Goal: Browse casually: Explore the website without a specific task or goal

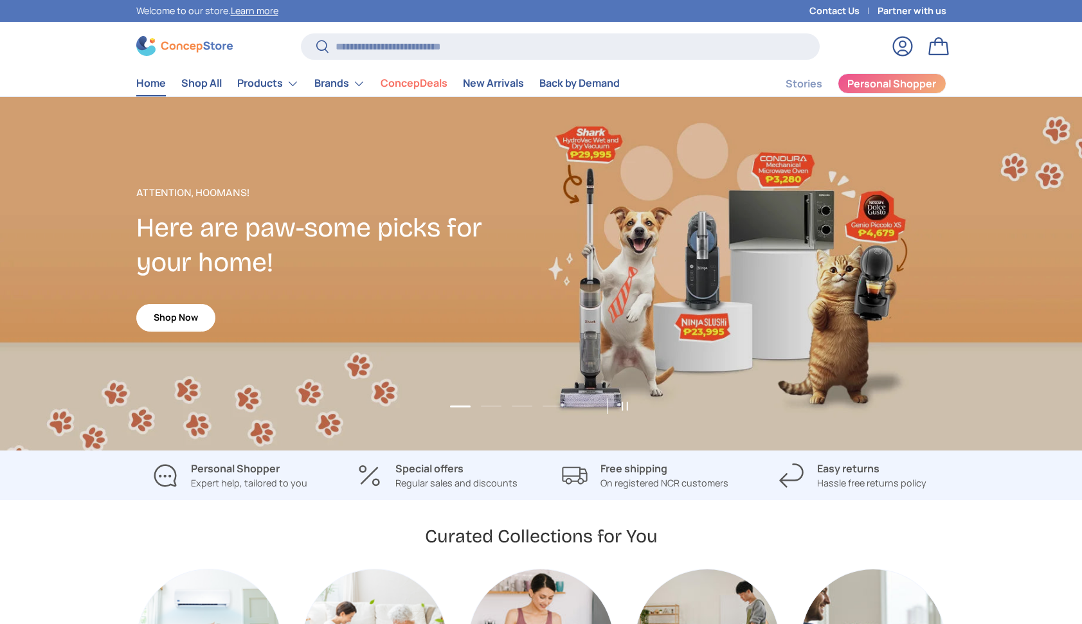
scroll to position [3326, 5255]
click at [485, 403] on button "Load slide 2 of 5" at bounding box center [491, 406] width 28 height 19
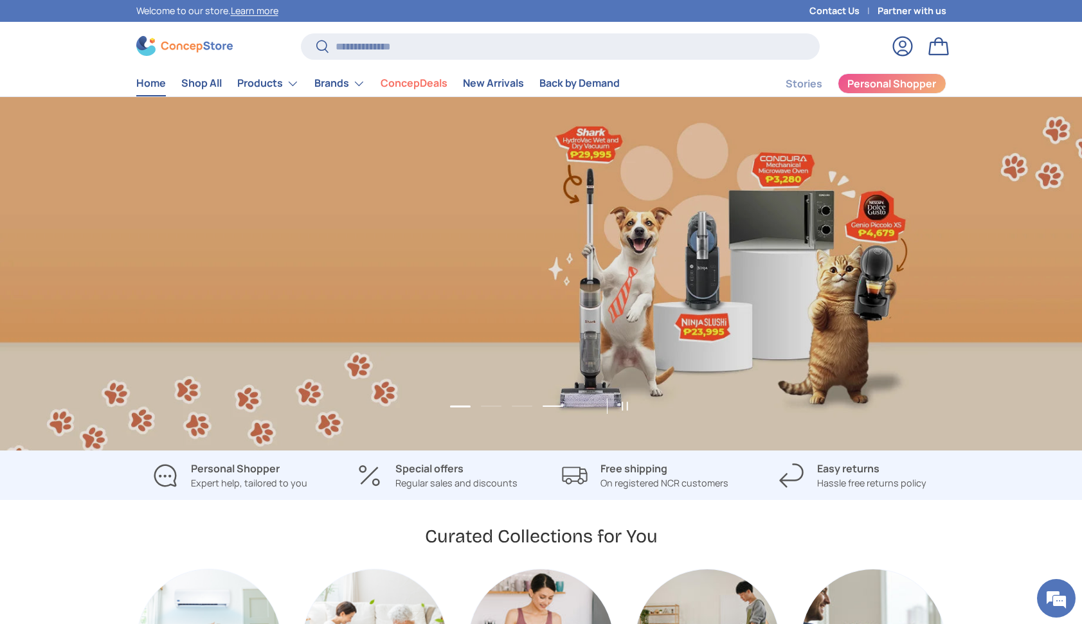
scroll to position [0, 1082]
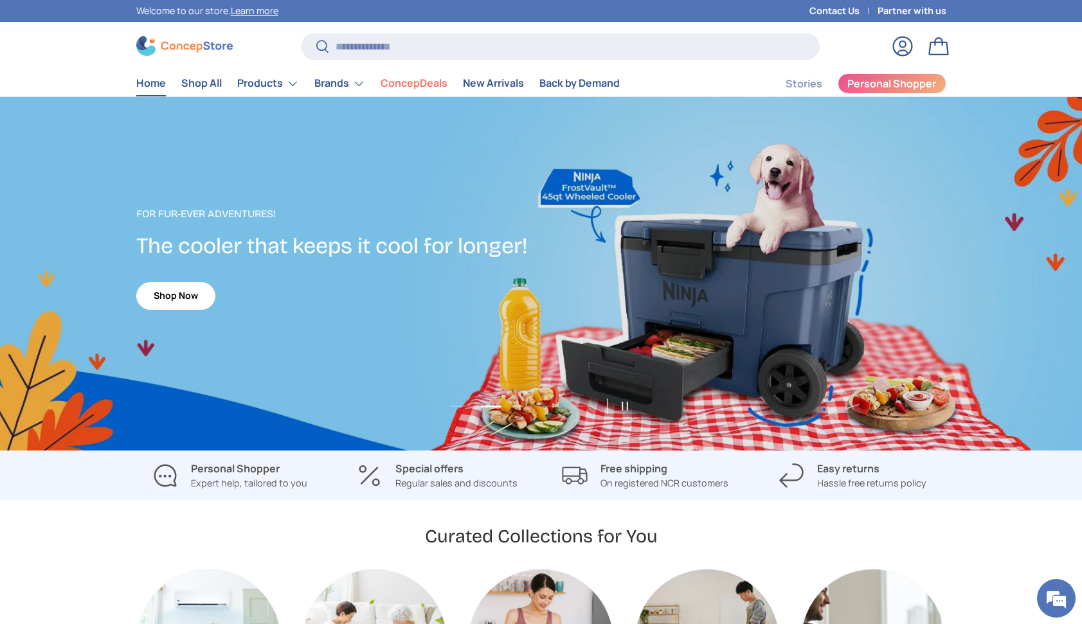
click at [537, 406] on link "2 of 5" at bounding box center [541, 274] width 1082 height 354
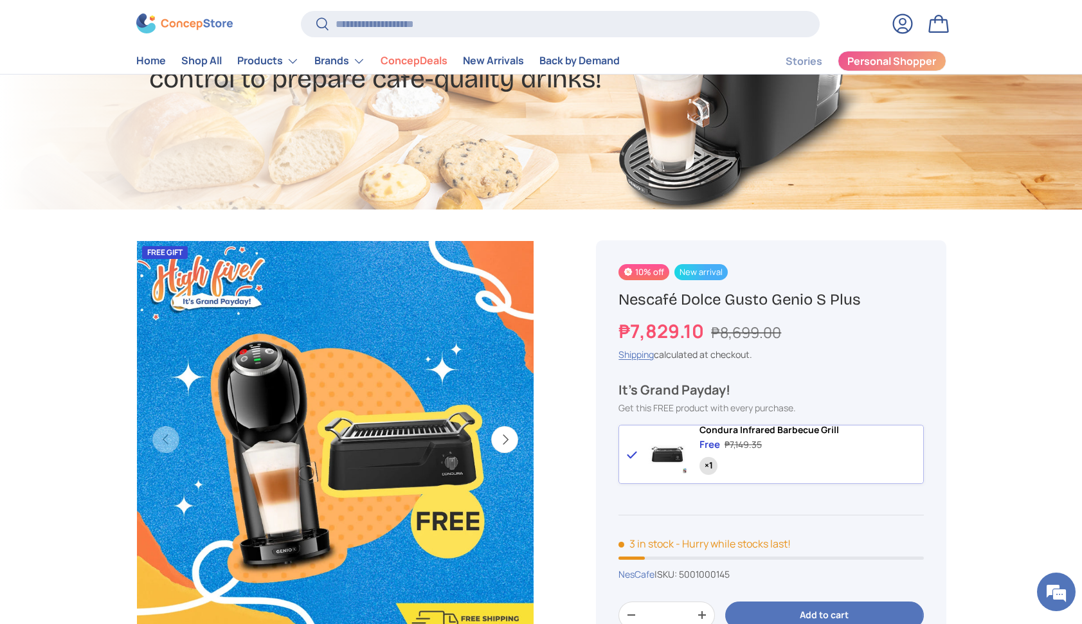
scroll to position [260, 0]
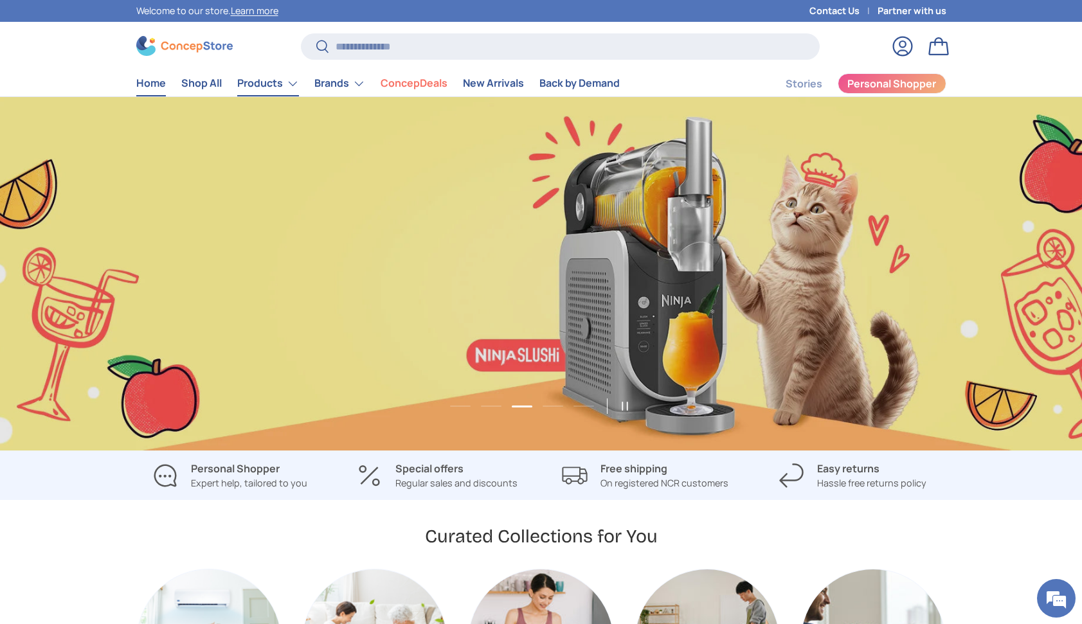
scroll to position [0, 3245]
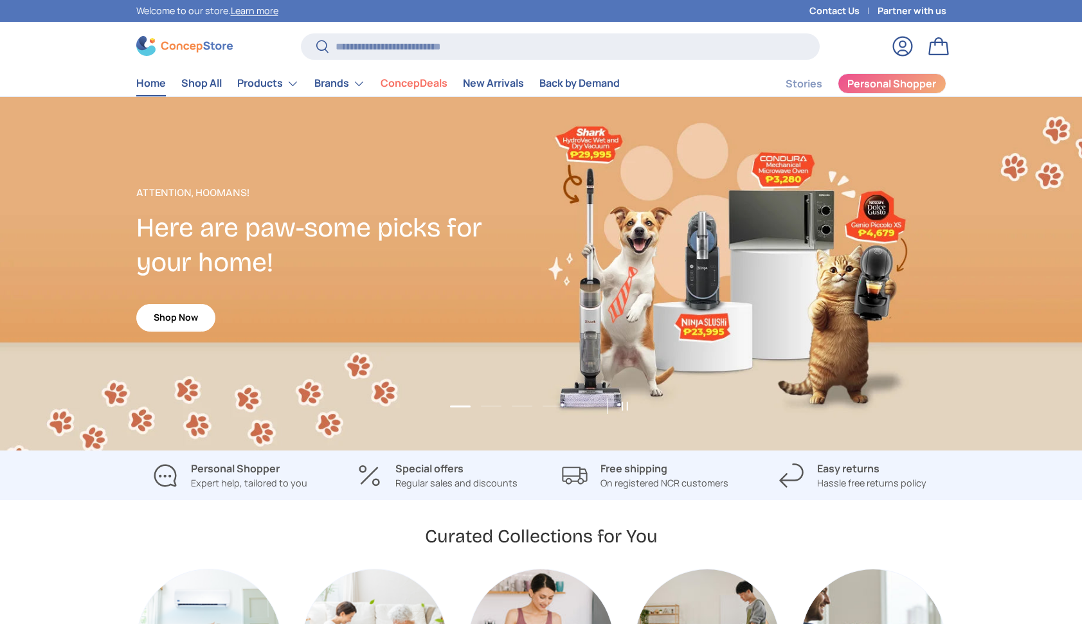
click at [340, 200] on p "Attention, Hoomans!" at bounding box center [338, 192] width 405 height 15
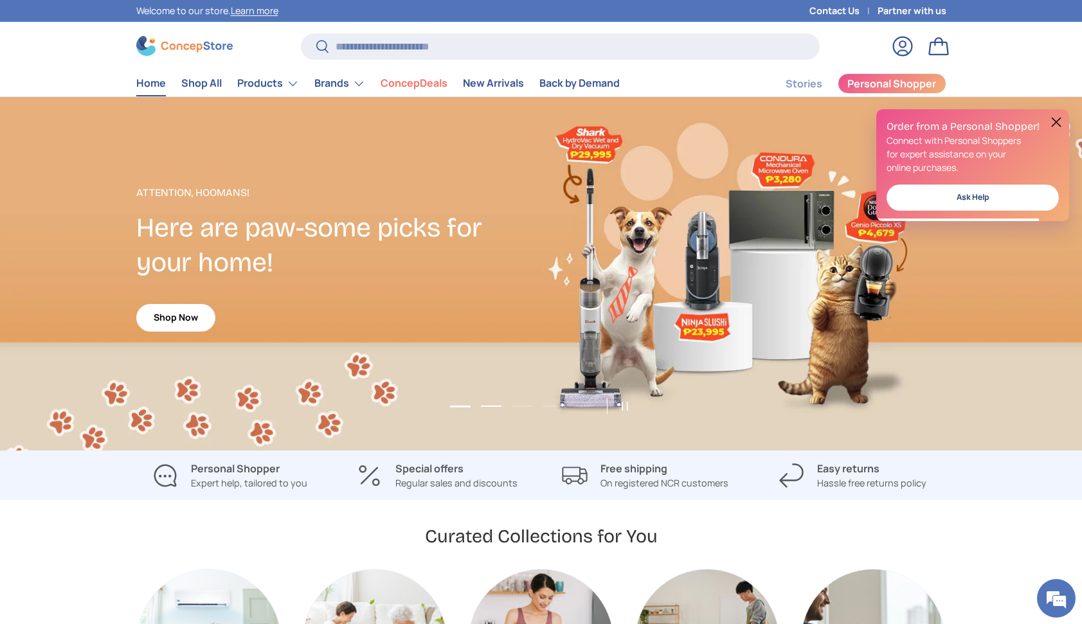
click at [501, 410] on button "Load slide 2 of 5" at bounding box center [491, 406] width 28 height 19
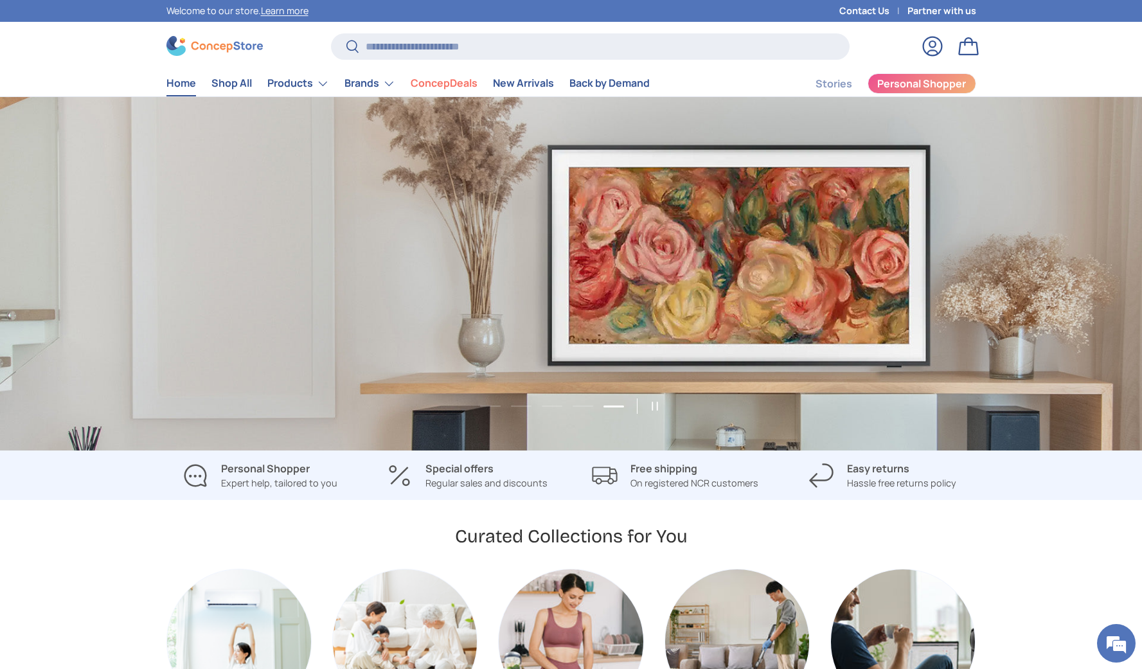
scroll to position [0, 4569]
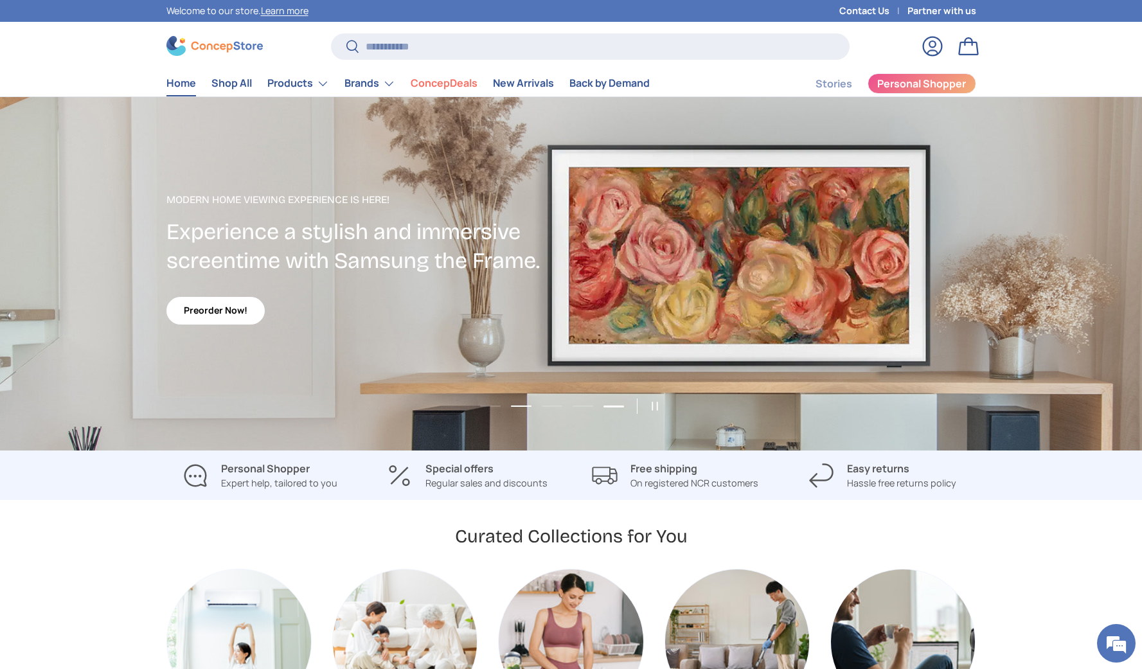
click at [520, 407] on button "Load slide 2 of 5" at bounding box center [521, 406] width 28 height 19
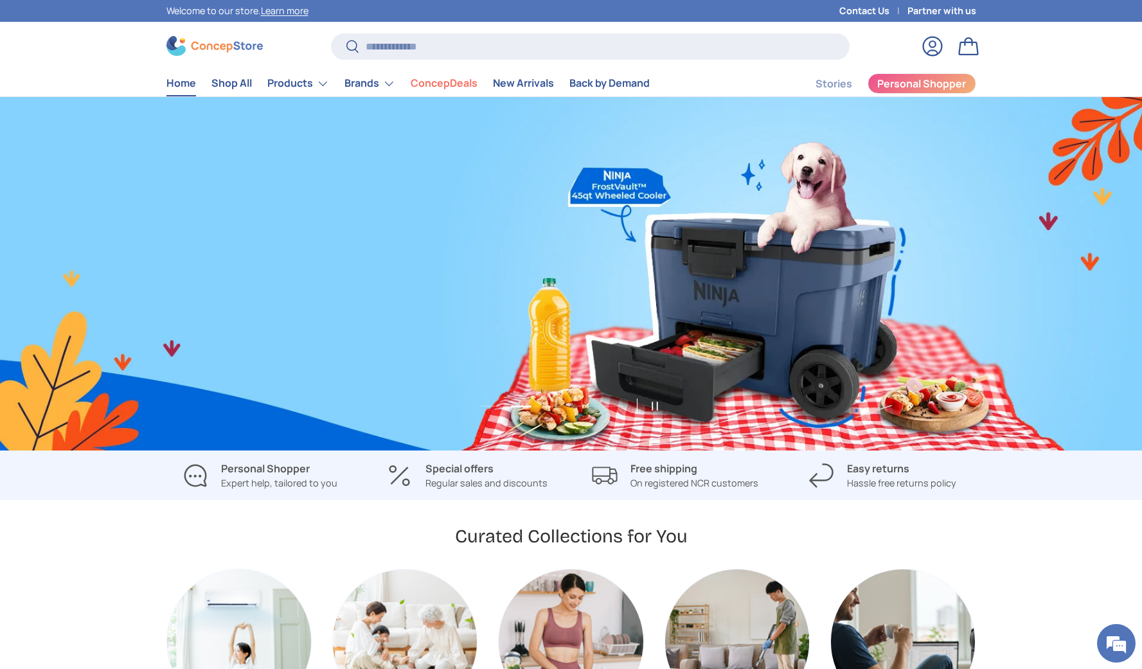
scroll to position [0, 1142]
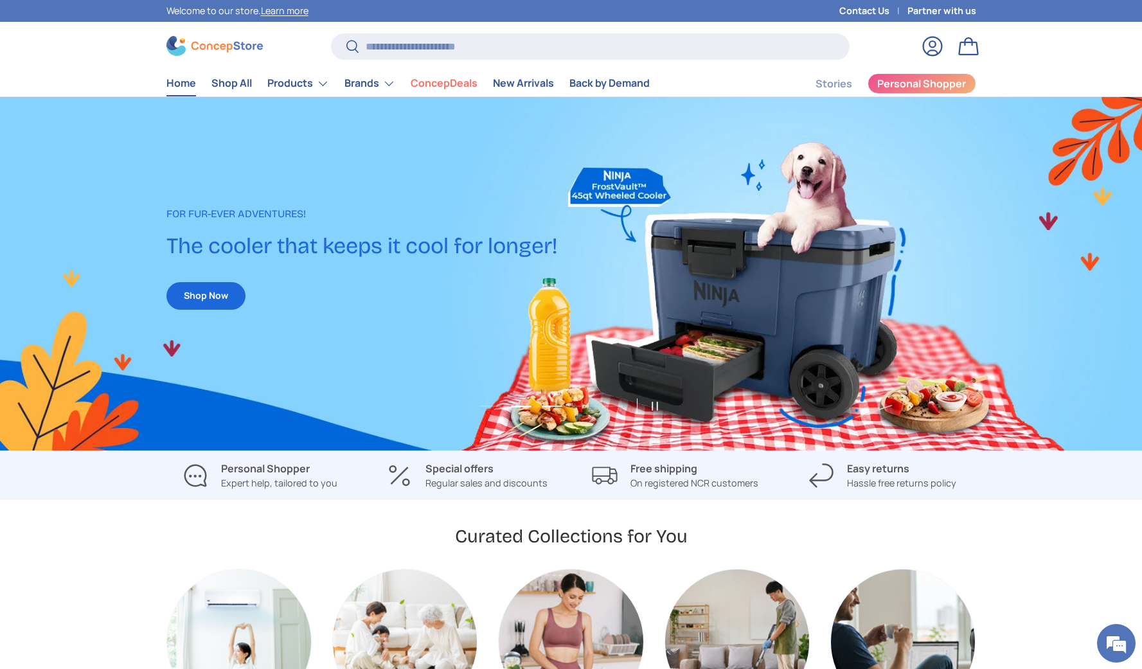
click at [554, 408] on button "Load slide 3 of 5" at bounding box center [552, 406] width 28 height 19
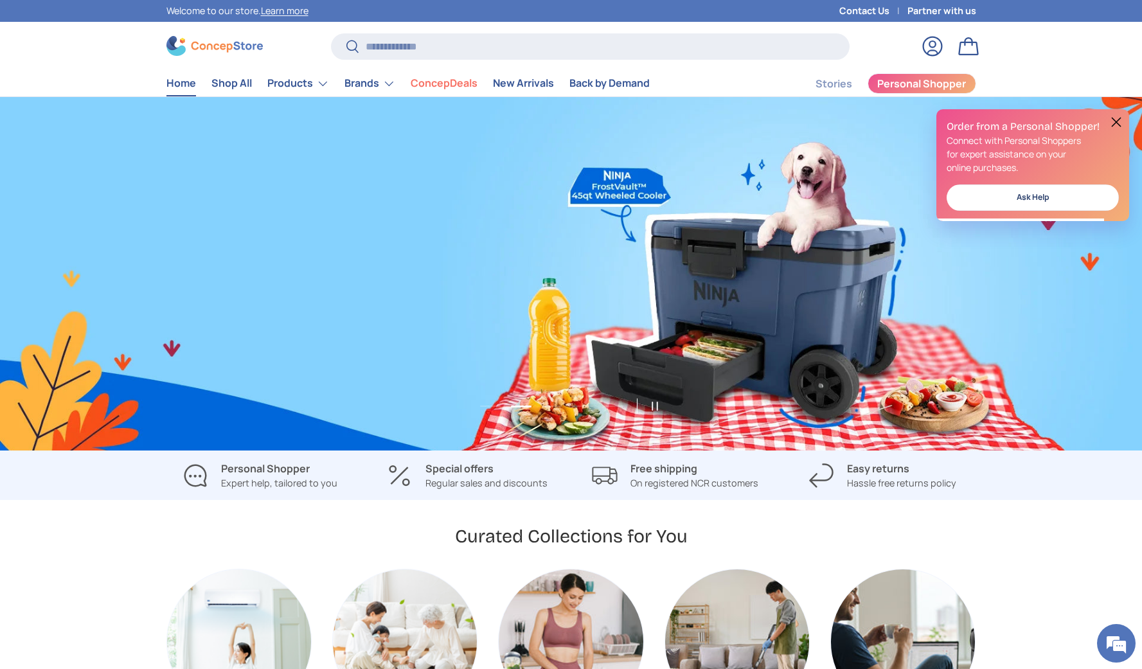
scroll to position [0, 2284]
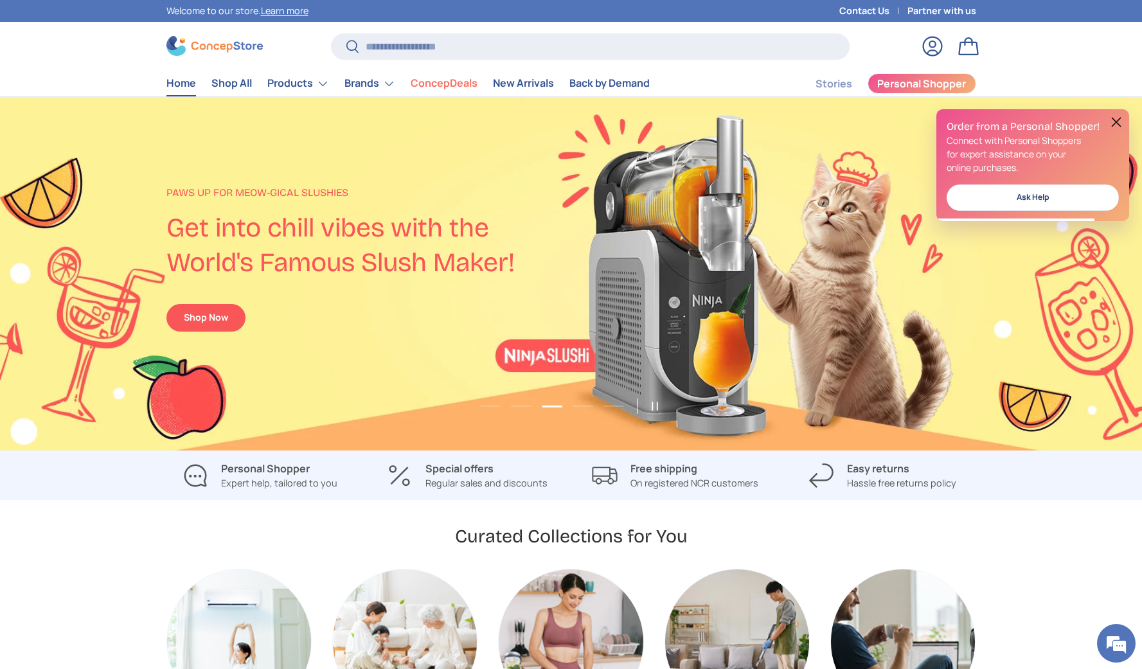
click at [686, 125] on div "3 of 5" at bounding box center [571, 274] width 1142 height 354
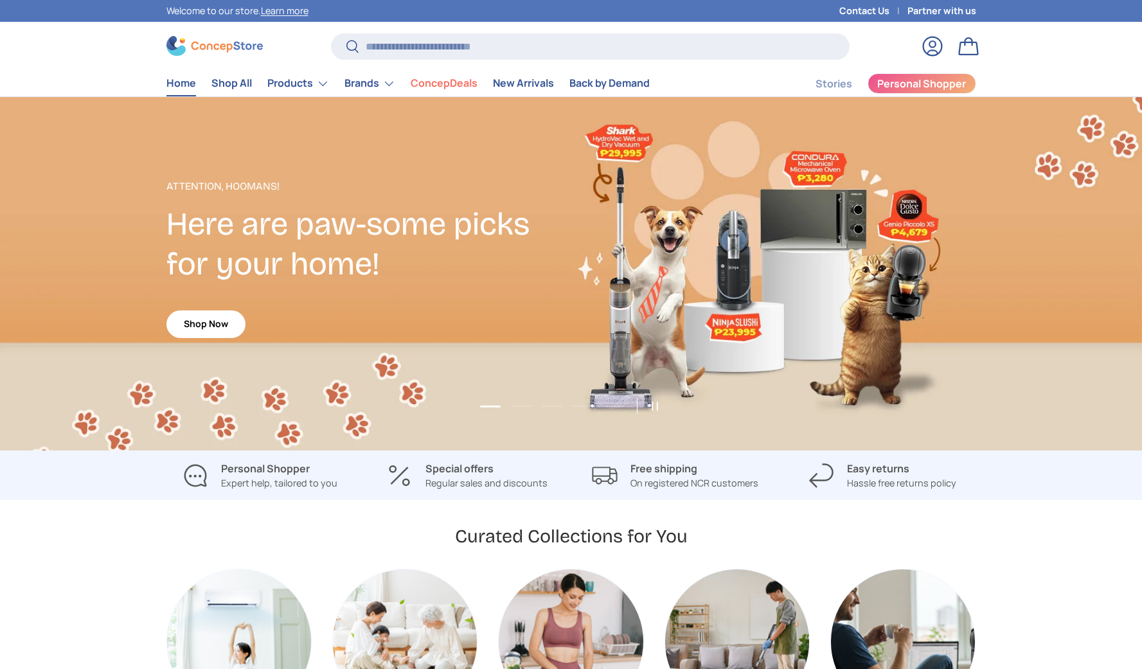
scroll to position [3326, 5255]
click at [514, 408] on button "Load slide 2 of 5" at bounding box center [521, 406] width 28 height 19
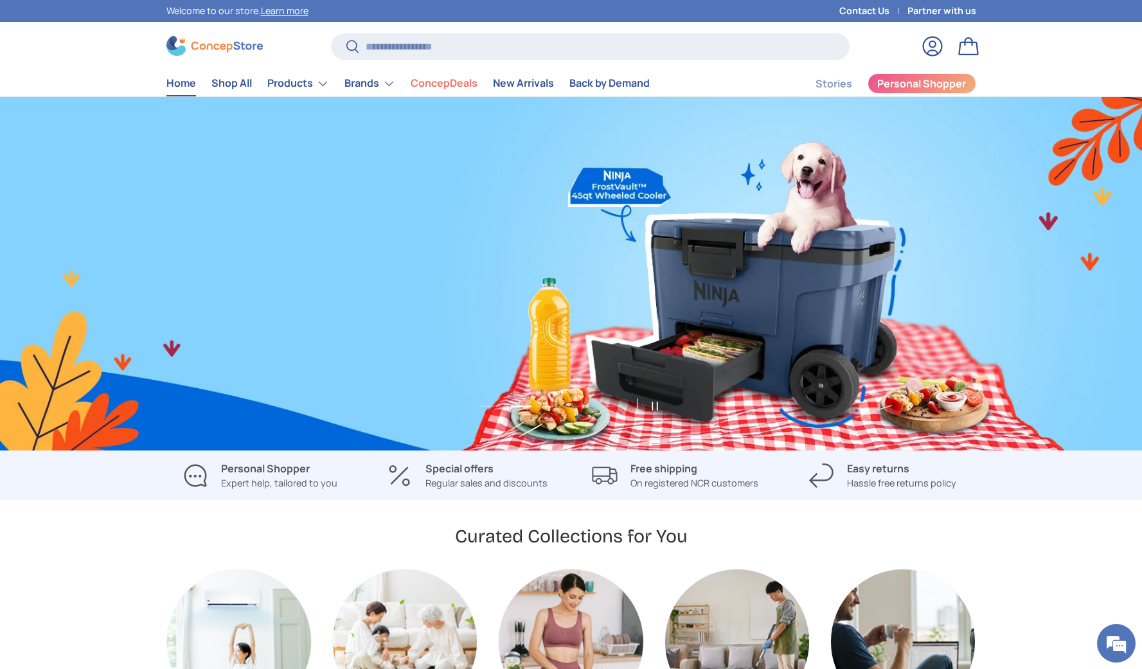
scroll to position [0, 1142]
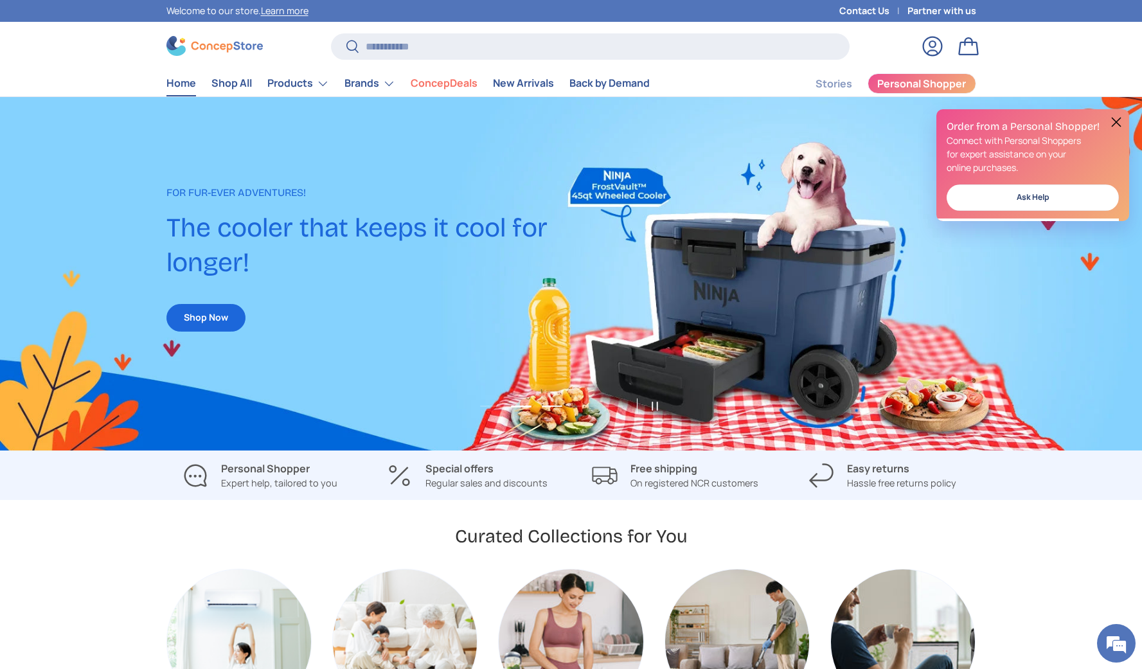
click at [548, 406] on button "Load slide 3 of 5" at bounding box center [552, 406] width 28 height 19
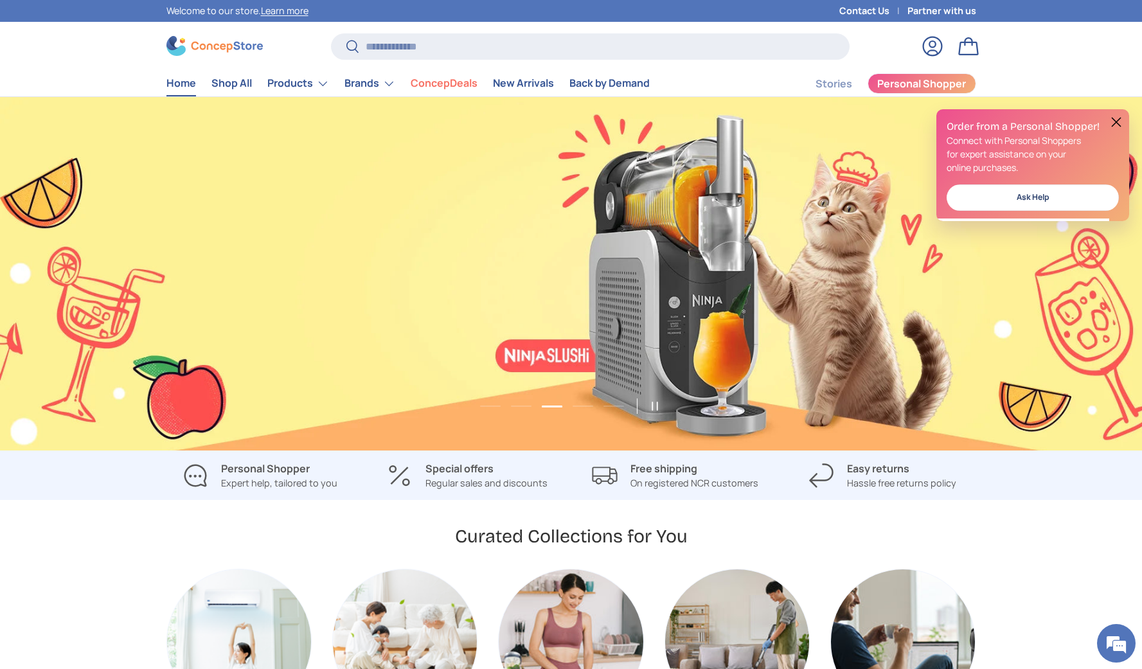
scroll to position [0, 2284]
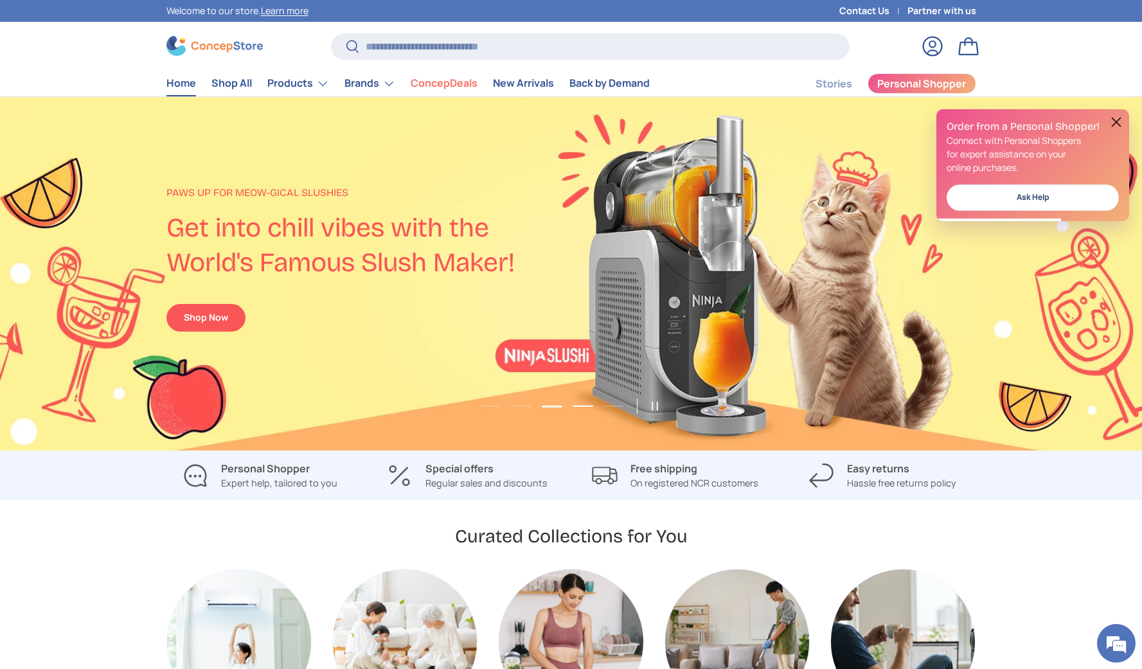
click at [586, 407] on button "Load slide 4 of 5" at bounding box center [583, 406] width 28 height 19
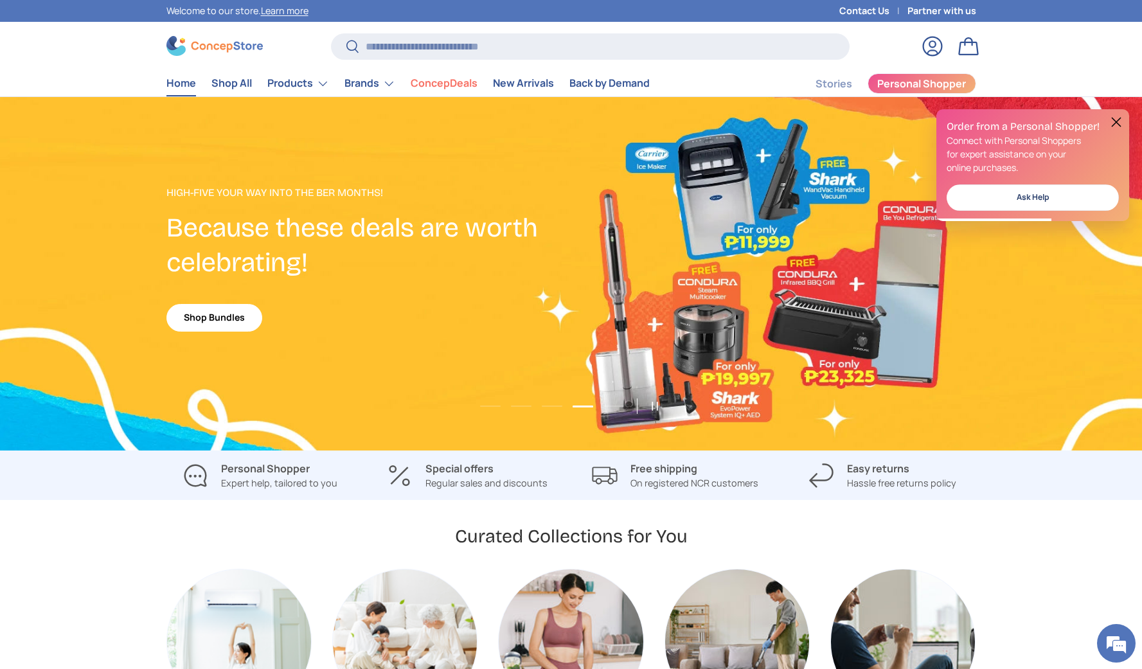
scroll to position [0, 0]
click at [615, 407] on button "Load slide 5 of 5" at bounding box center [614, 406] width 28 height 19
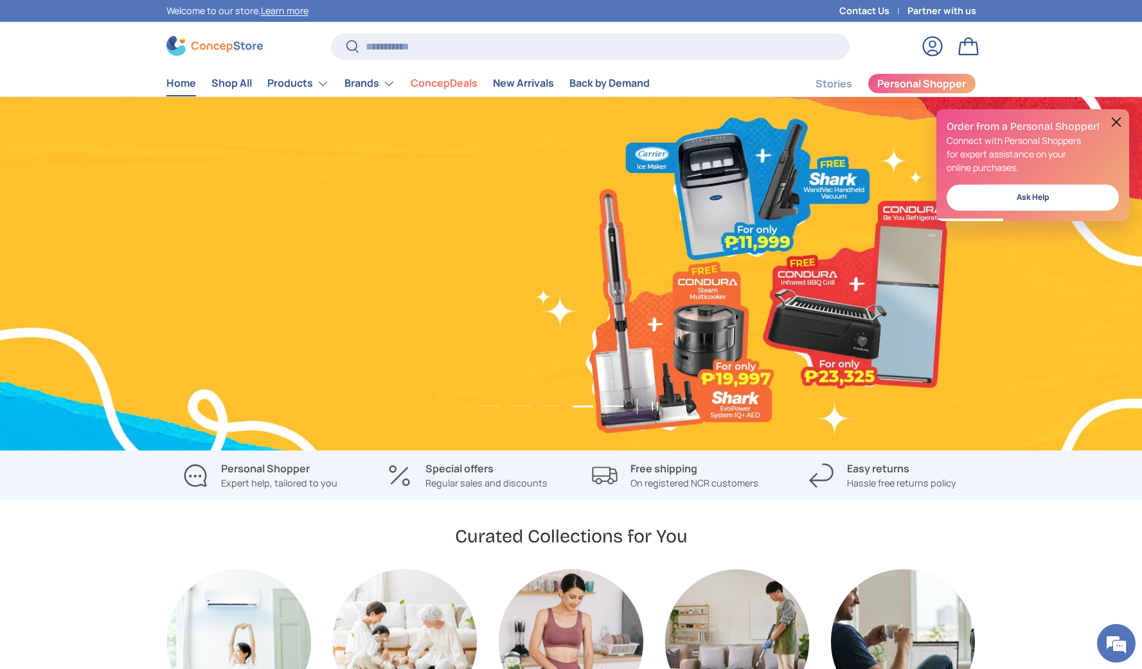
scroll to position [0, 4569]
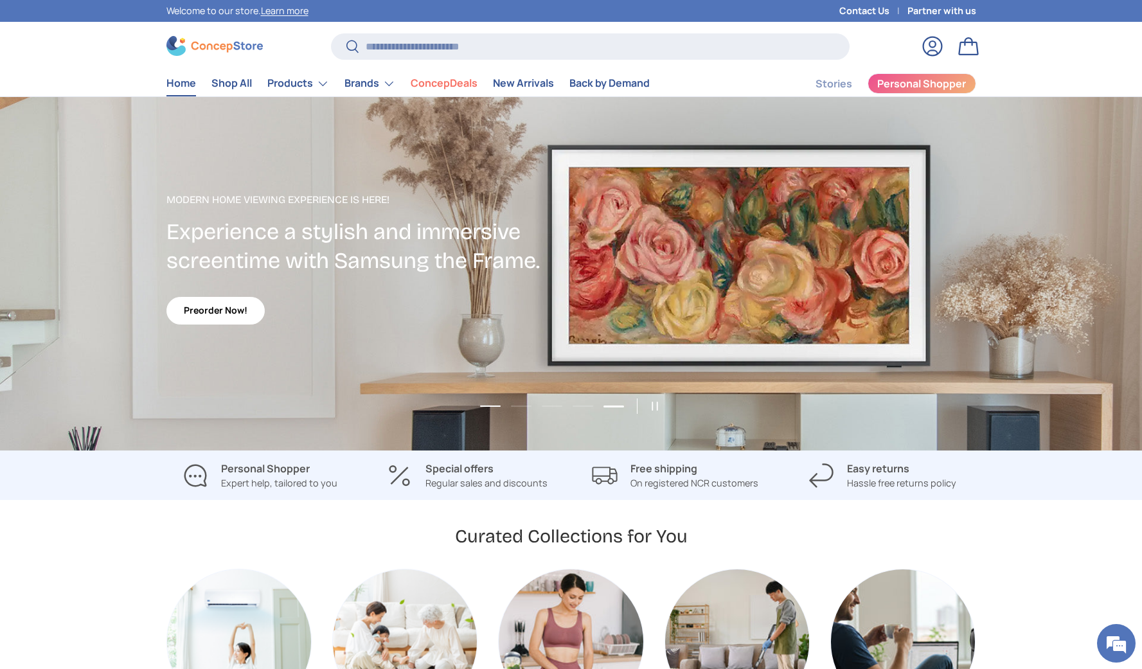
click at [501, 407] on button "Load slide 1 of 5" at bounding box center [490, 406] width 28 height 19
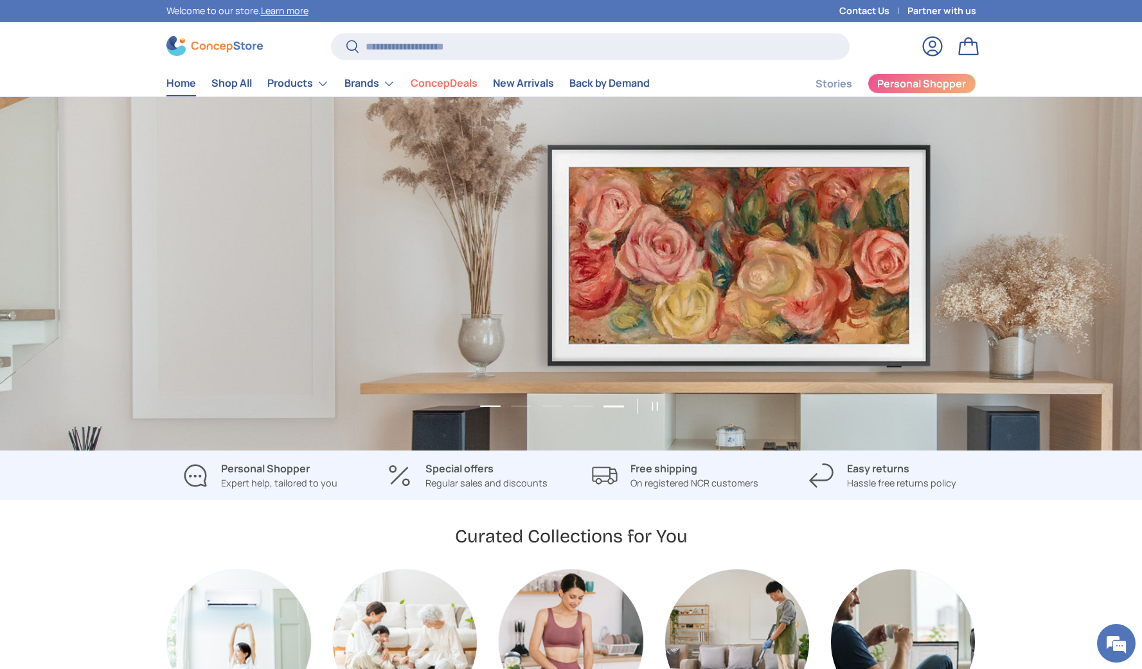
scroll to position [0, 0]
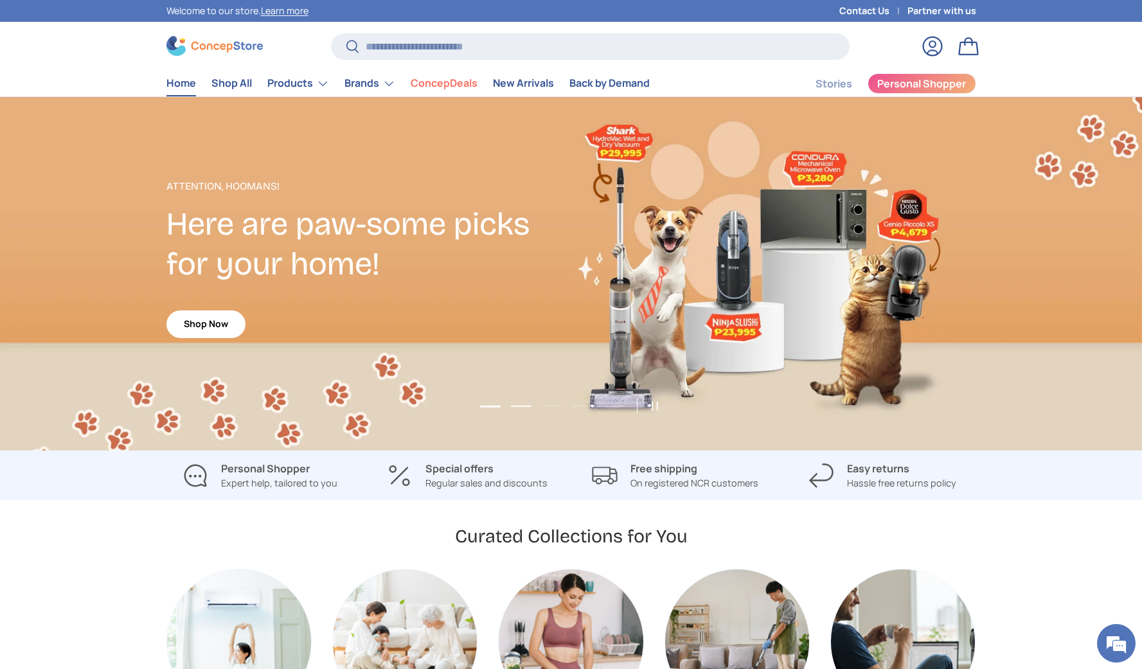
click at [528, 409] on button "Load slide 2 of 5" at bounding box center [521, 406] width 28 height 19
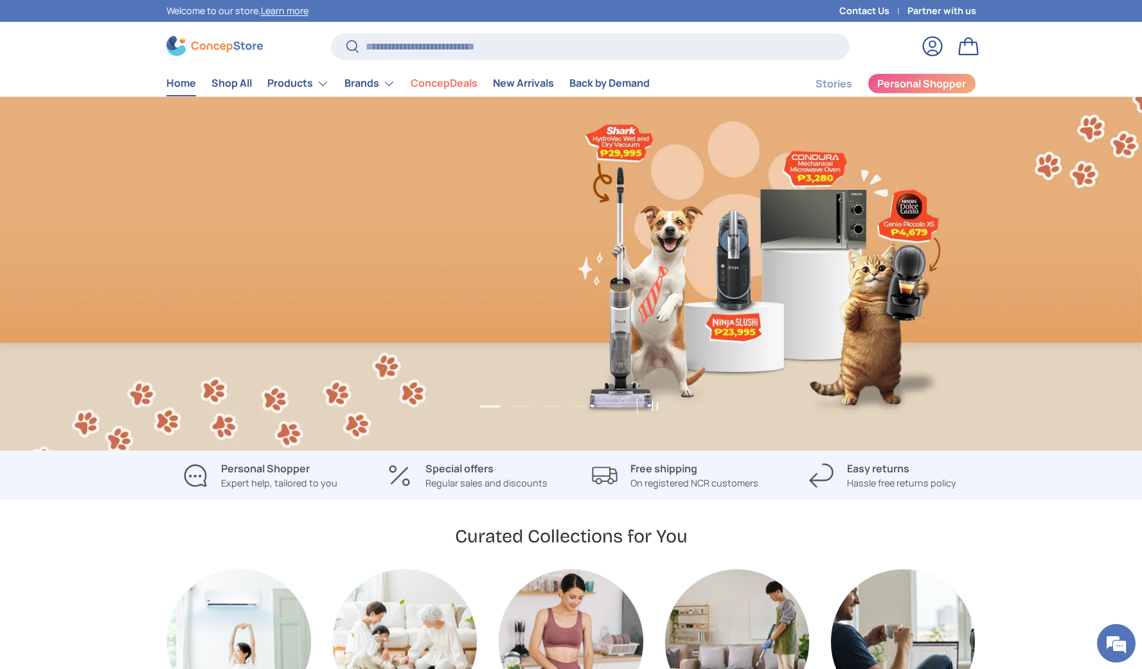
scroll to position [0, 1142]
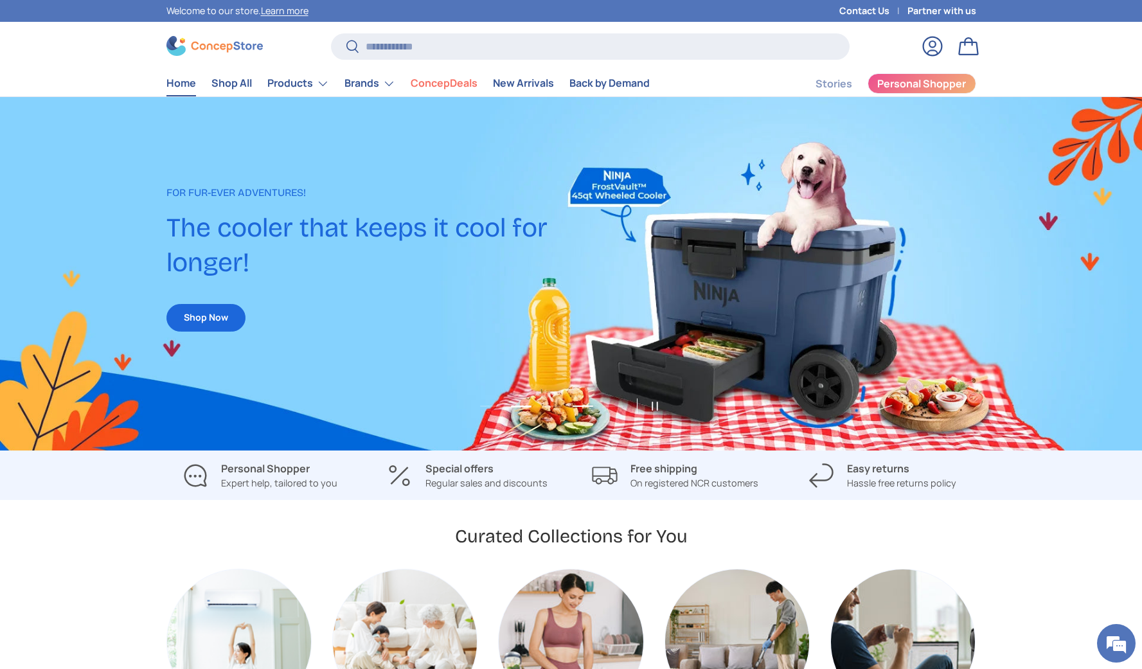
click at [585, 405] on button "Load slide 4 of 5" at bounding box center [583, 406] width 28 height 19
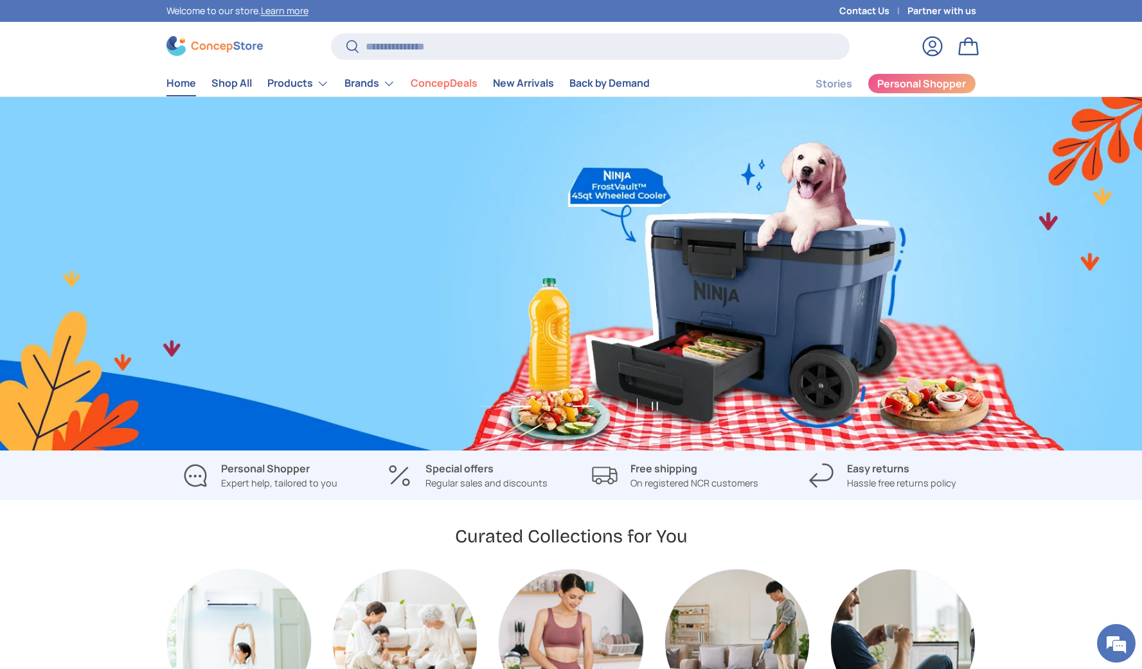
scroll to position [0, 3427]
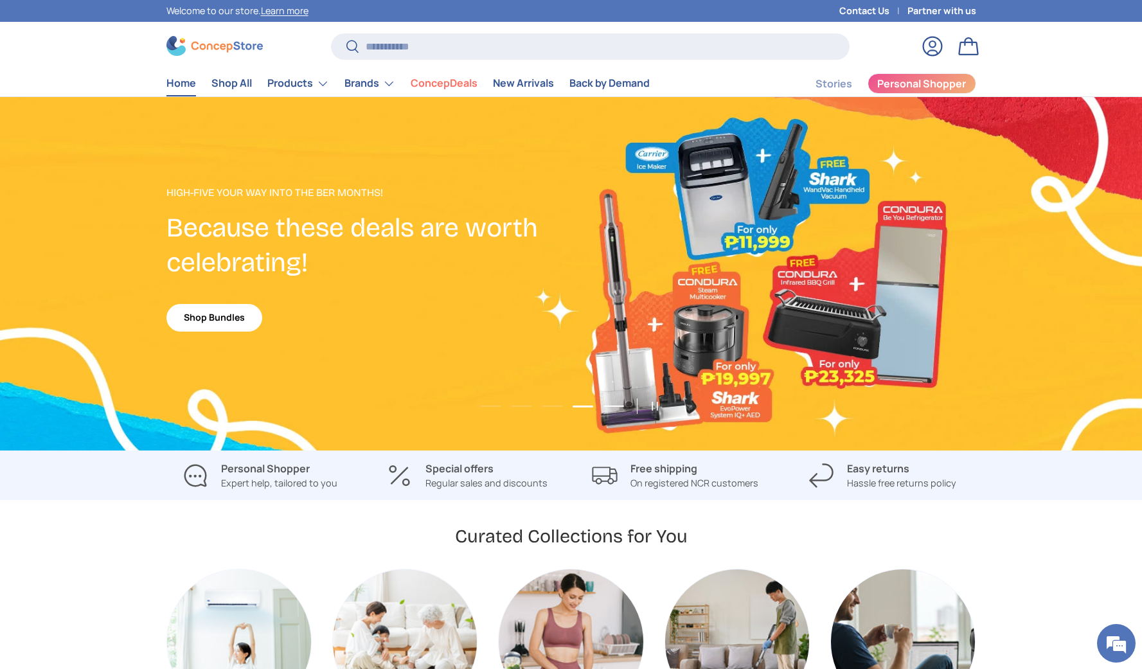
click at [618, 405] on button "Load slide 5 of 5" at bounding box center [614, 406] width 28 height 19
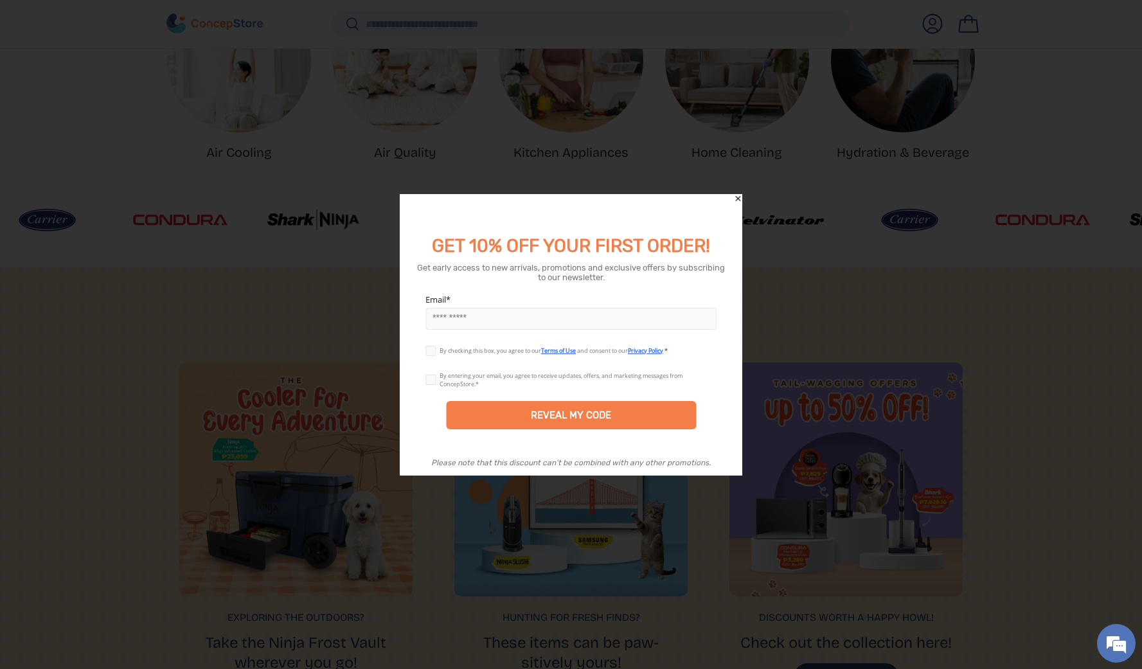
scroll to position [0, 0]
click at [737, 200] on icon "Close" at bounding box center [737, 198] width 9 height 9
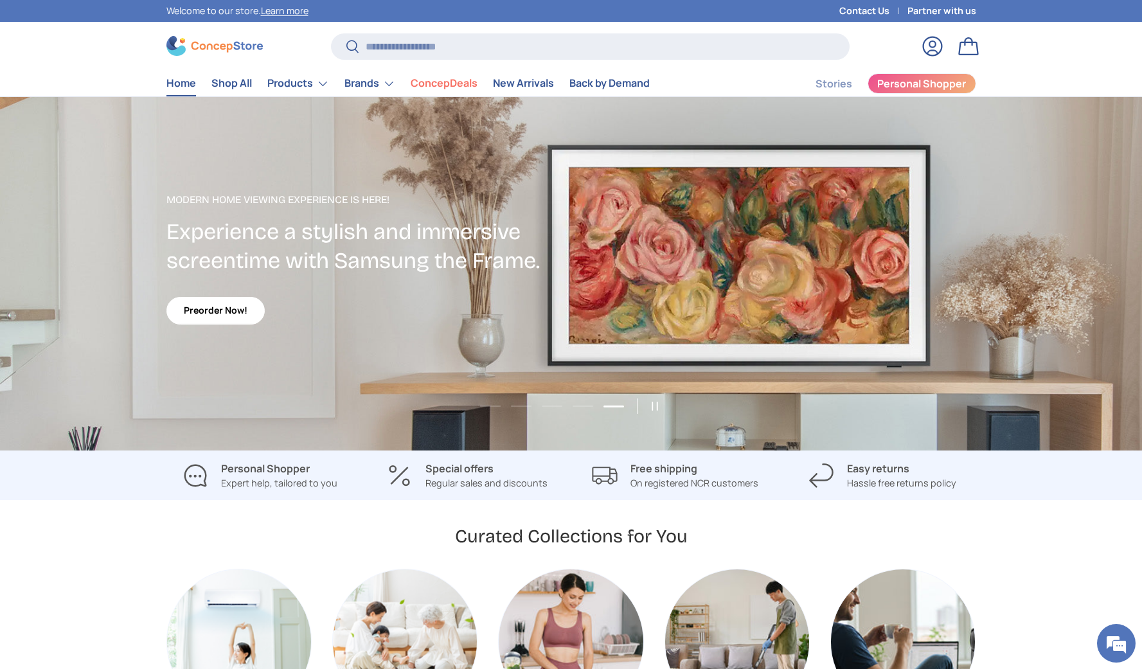
scroll to position [1, 0]
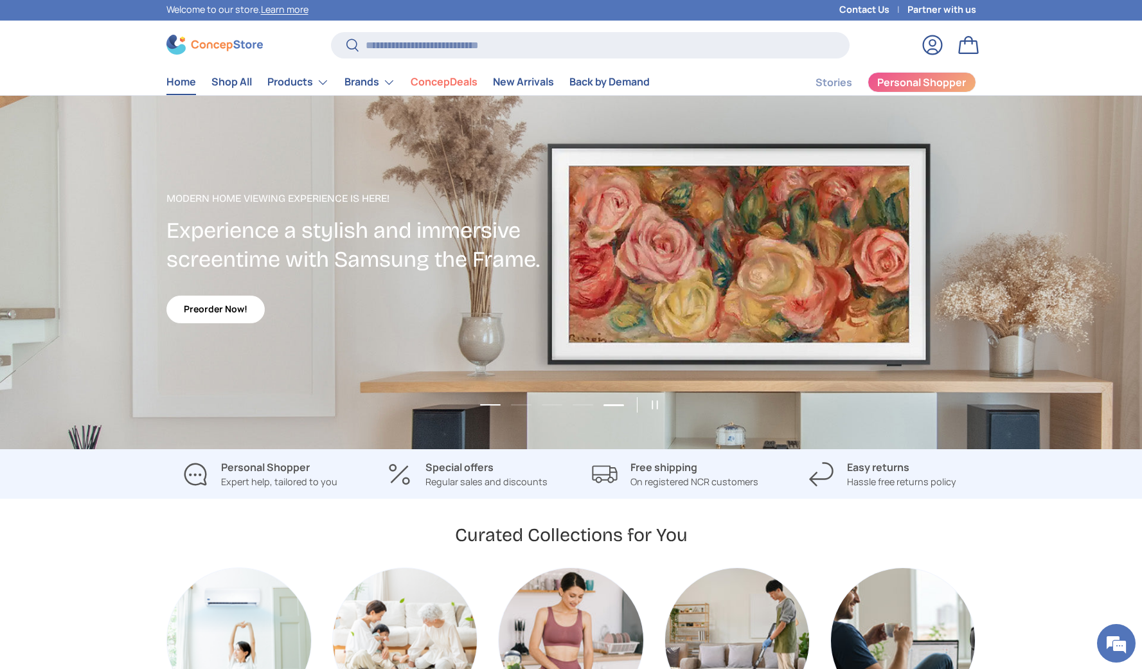
click at [484, 405] on button "Load slide 1 of 5" at bounding box center [490, 404] width 28 height 19
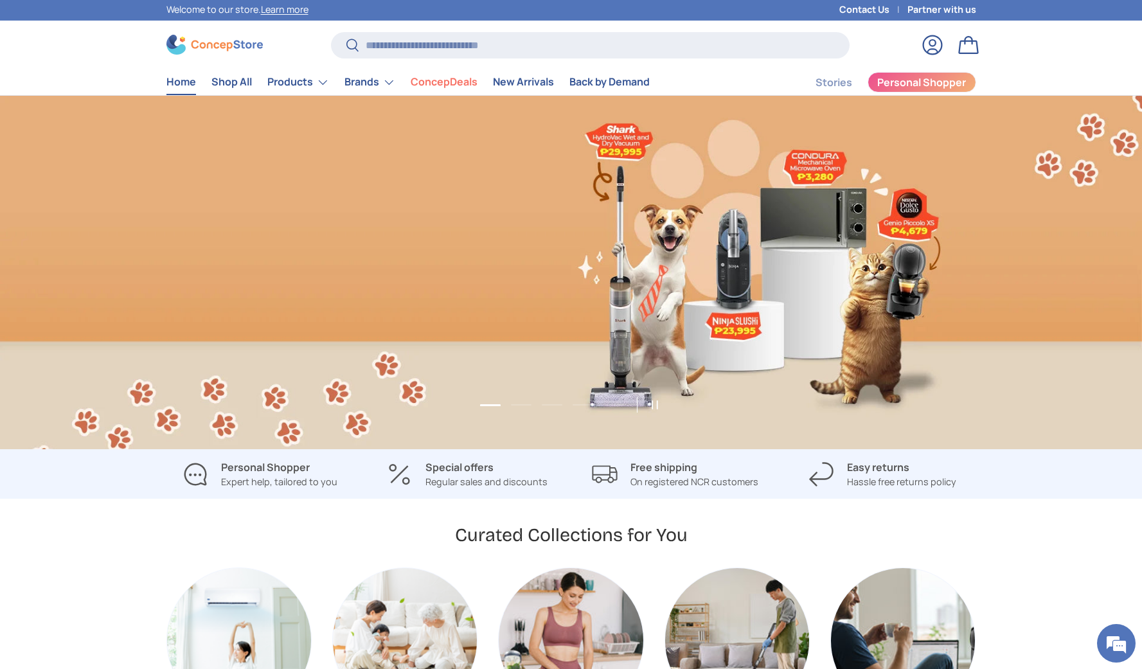
scroll to position [0, 0]
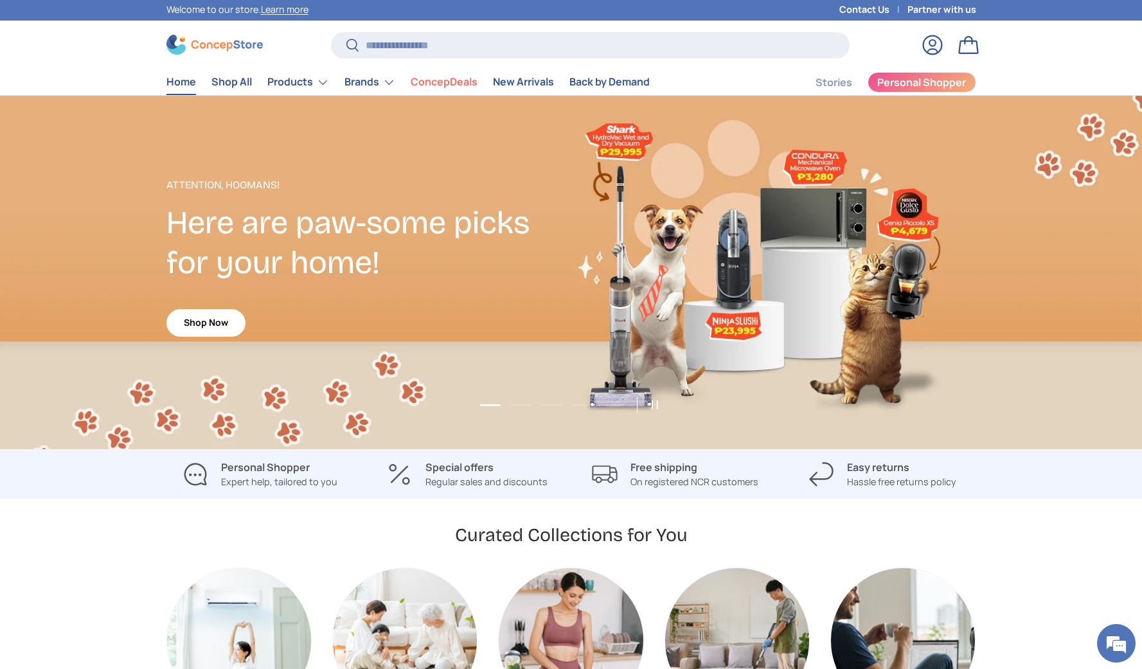
click at [535, 405] on div "1 of 5" at bounding box center [571, 273] width 1142 height 354
click at [530, 406] on button "Load slide 2 of 5" at bounding box center [521, 404] width 28 height 19
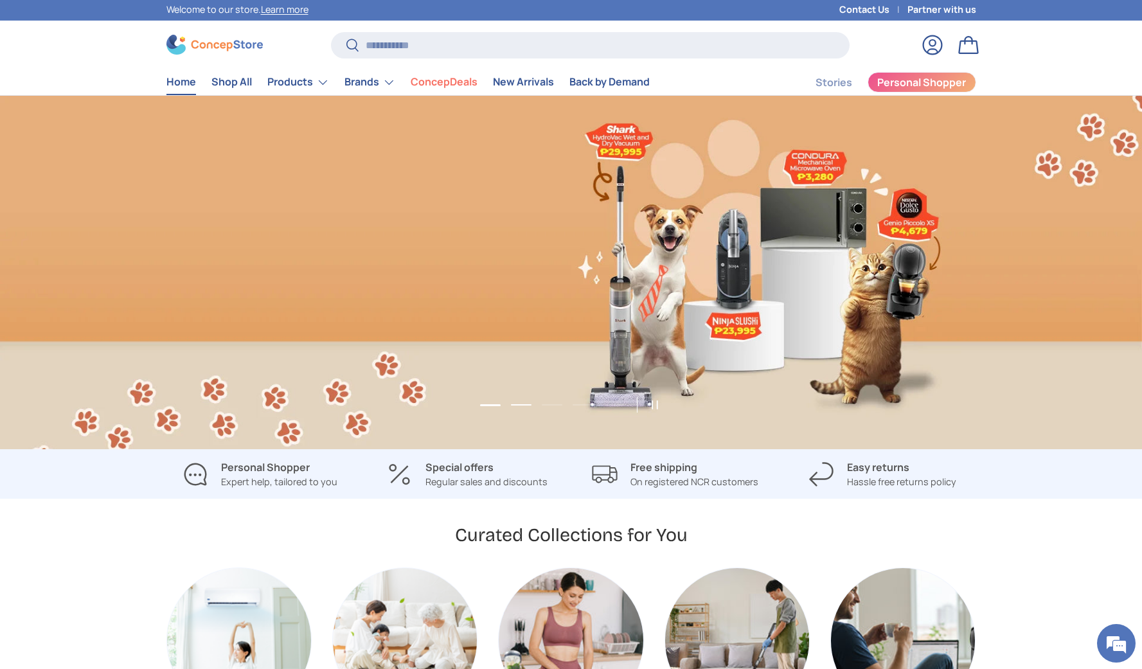
scroll to position [0, 1142]
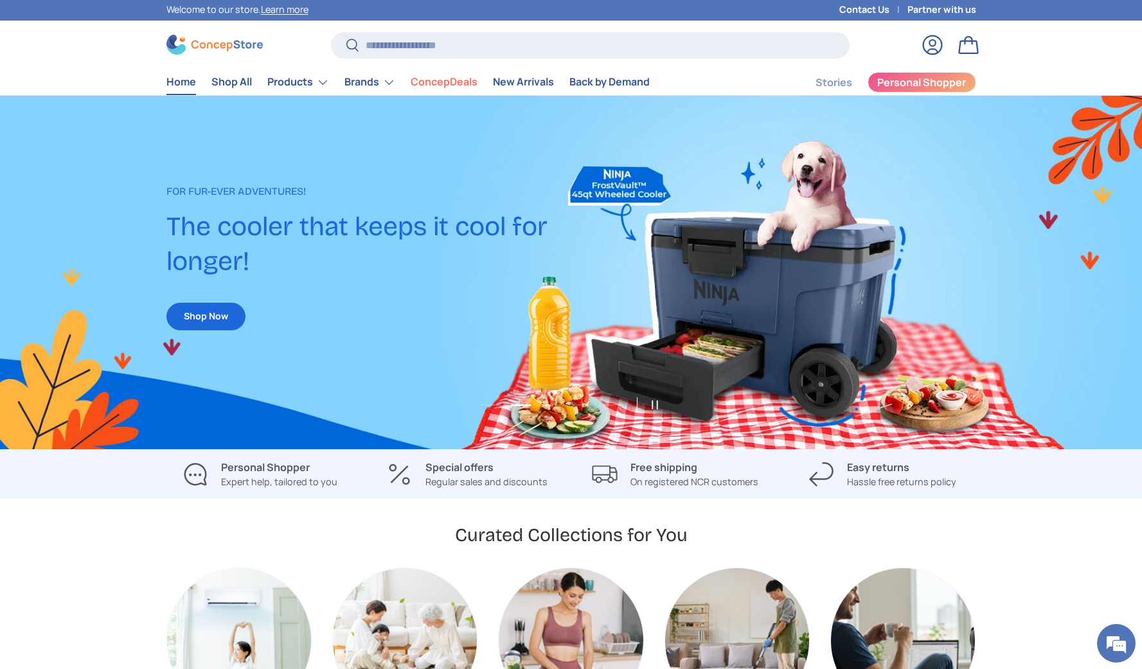
click at [582, 417] on div "2 of 5" at bounding box center [571, 273] width 1142 height 354
click at [586, 404] on button "Load slide 4 of 5" at bounding box center [583, 404] width 28 height 19
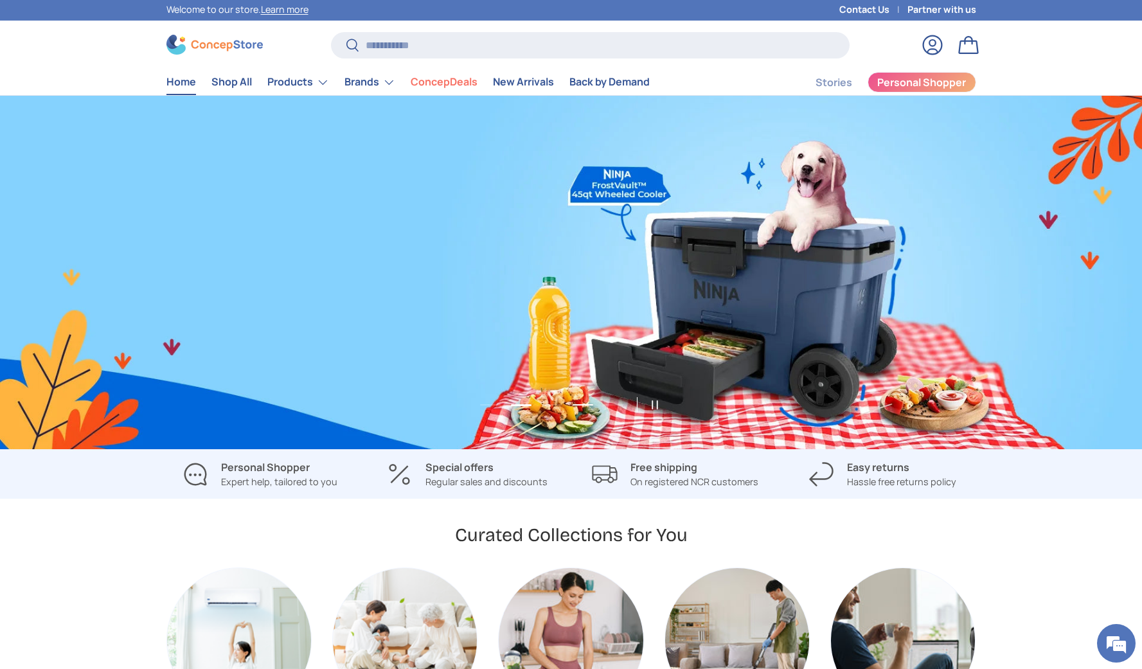
scroll to position [0, 3427]
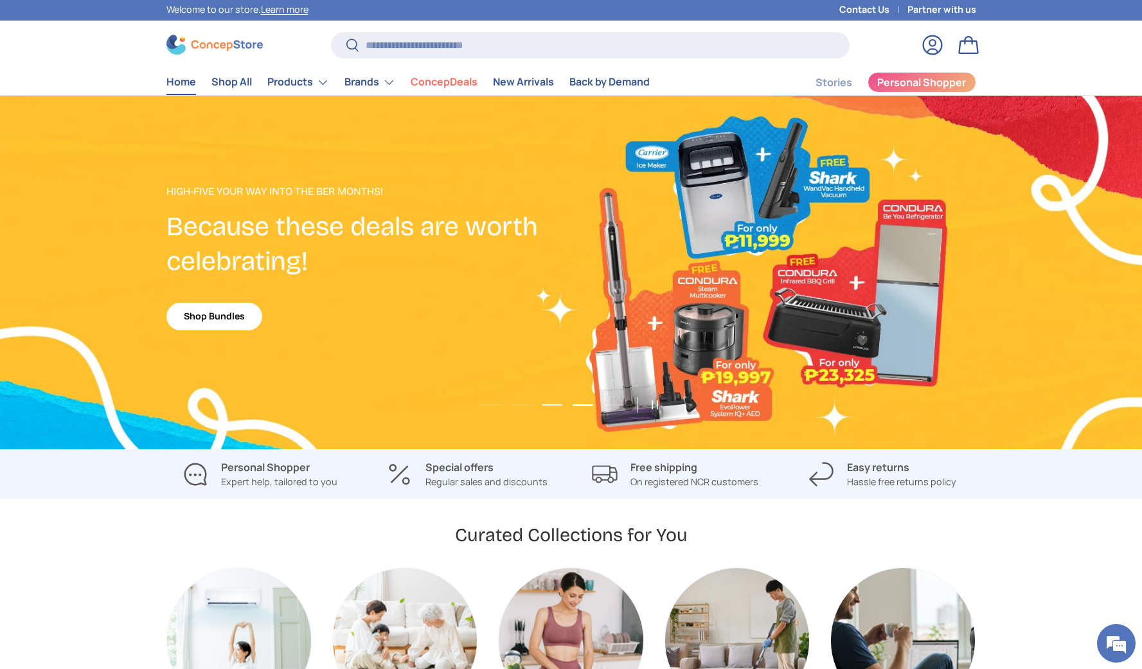
click at [547, 405] on button "Load slide 3 of 5" at bounding box center [552, 404] width 28 height 19
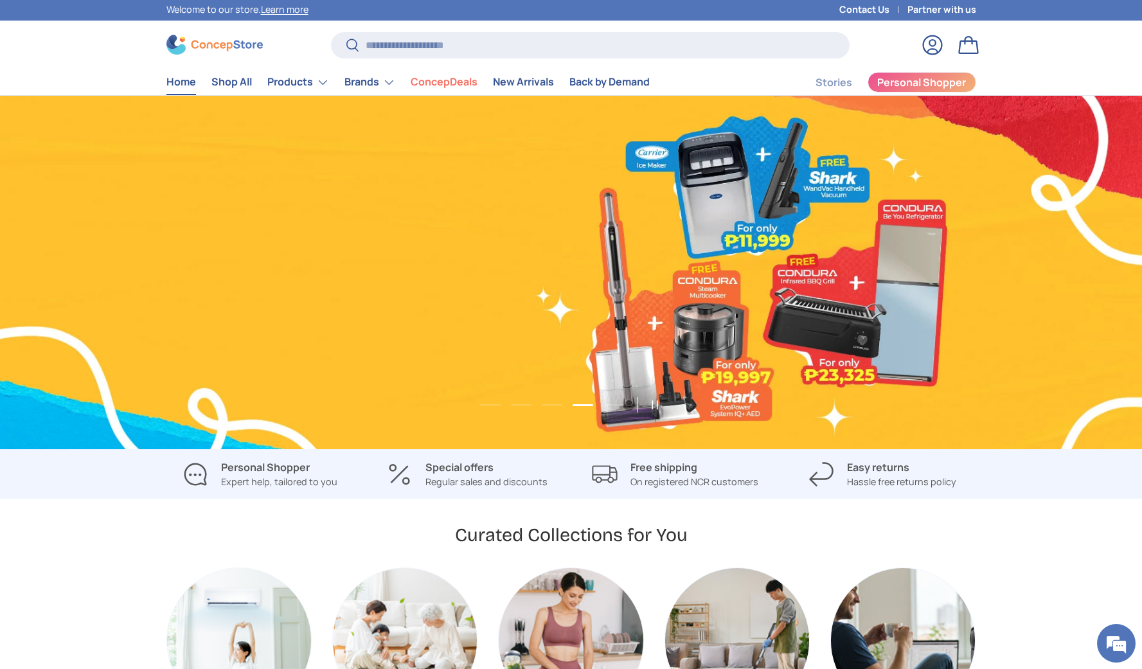
scroll to position [0, 4569]
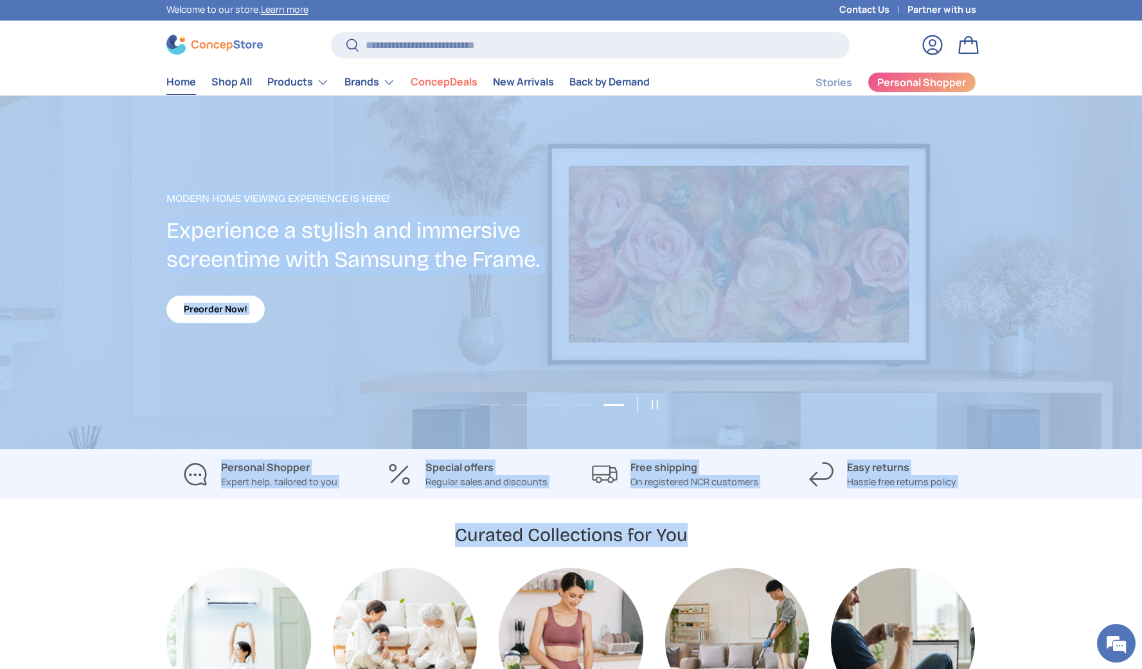
click at [996, 530] on div "Curated Collections for You" at bounding box center [571, 535] width 892 height 24
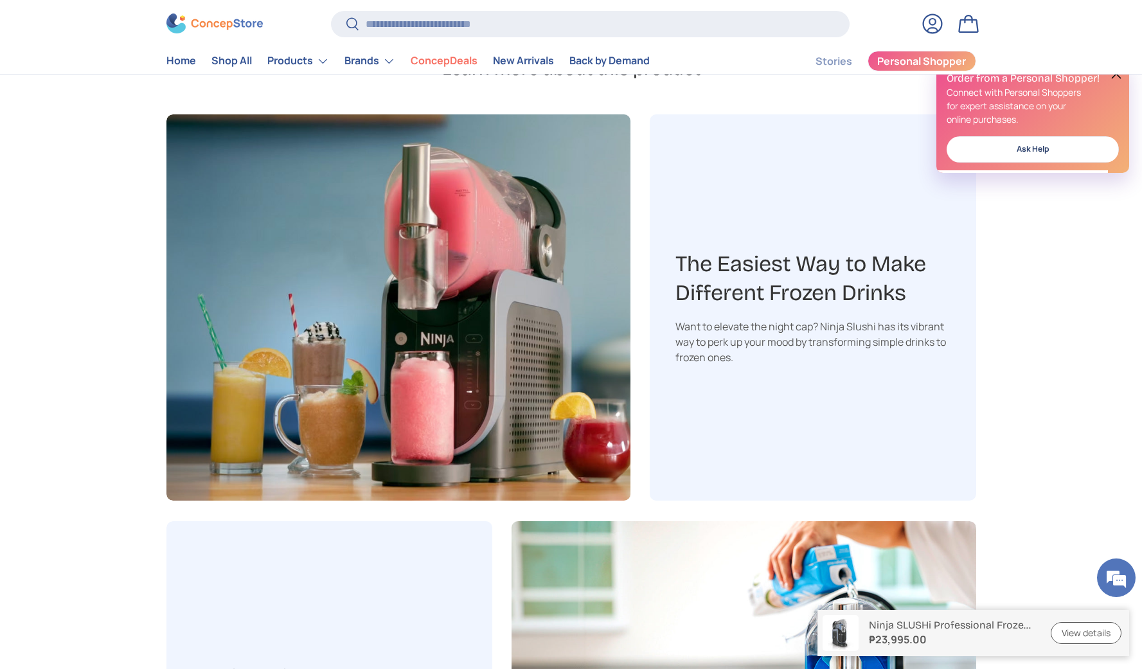
scroll to position [1780, 0]
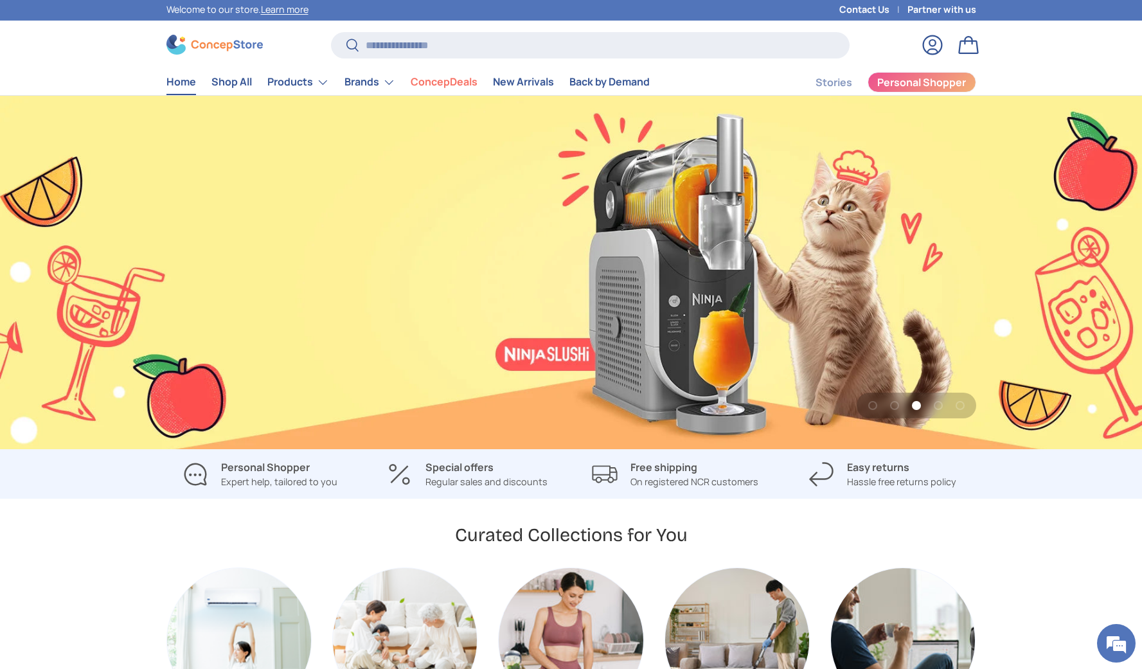
scroll to position [0, 3427]
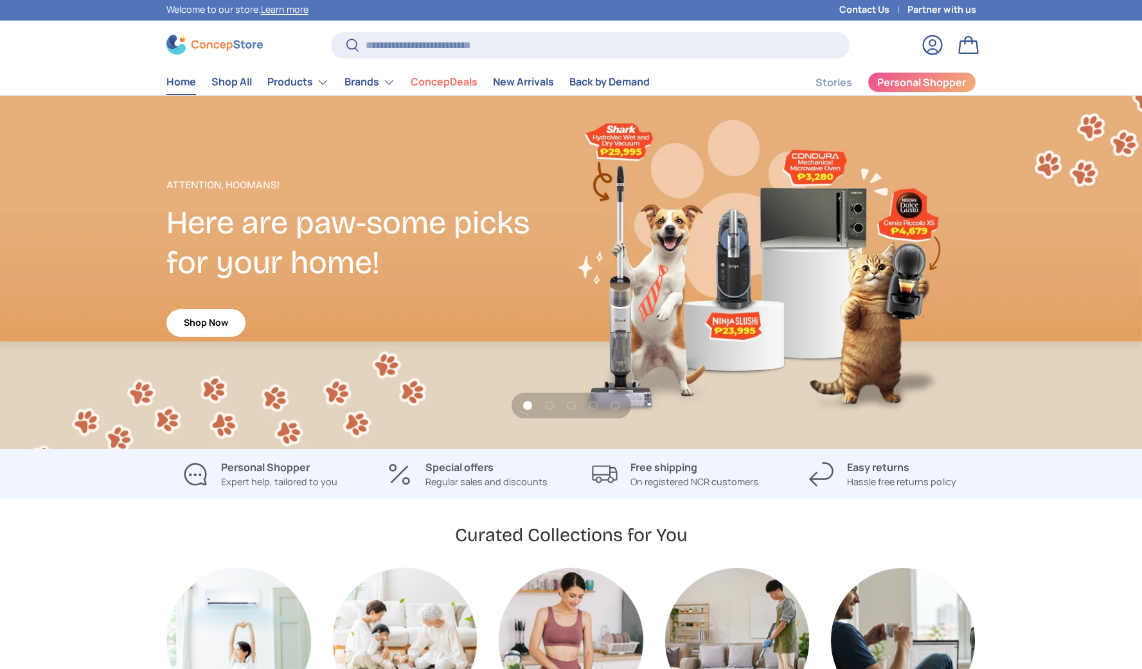
drag, startPoint x: 0, startPoint y: 0, endPoint x: 965, endPoint y: 332, distance: 1020.8
click at [965, 332] on div "1 of 5" at bounding box center [571, 273] width 1142 height 354
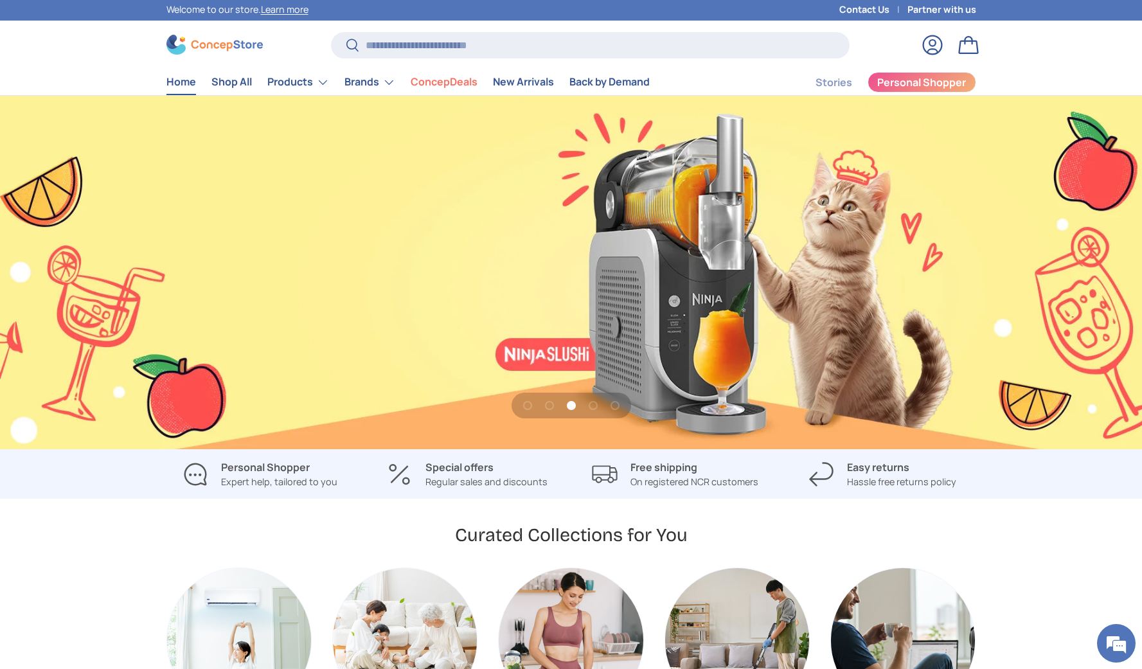
scroll to position [0, 2284]
